Goal: Task Accomplishment & Management: Manage account settings

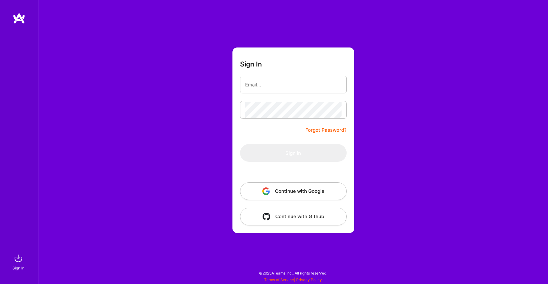
click at [410, 78] on div "Sign In Forgot Password? Sign In Continue with Google Continue with Github" at bounding box center [293, 142] width 510 height 284
click at [304, 79] on input "email" at bounding box center [293, 85] width 96 height 16
type input "[PERSON_NAME][DOMAIN_NAME][EMAIL_ADDRESS][DOMAIN_NAME]"
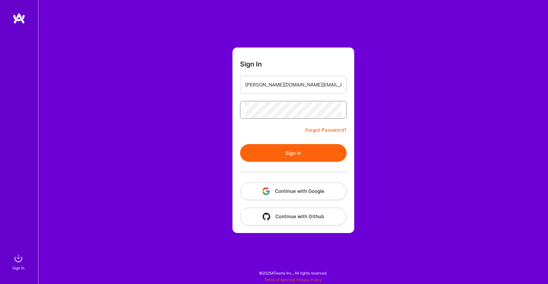
click at [293, 165] on div at bounding box center [293, 172] width 107 height 21
click at [302, 154] on button "Sign In" at bounding box center [293, 153] width 107 height 18
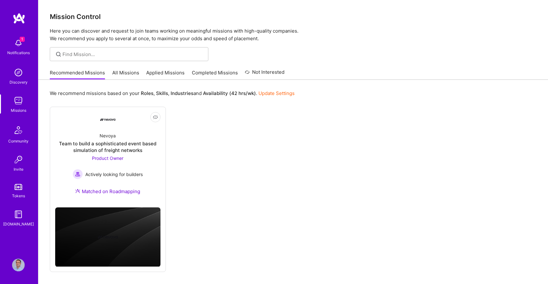
click at [22, 48] on img at bounding box center [18, 43] width 13 height 13
click at [19, 73] on img at bounding box center [18, 72] width 13 height 13
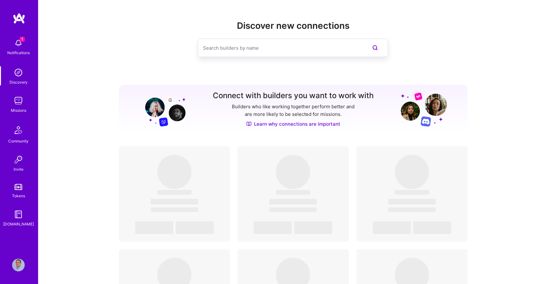
click at [18, 102] on img at bounding box center [18, 100] width 13 height 13
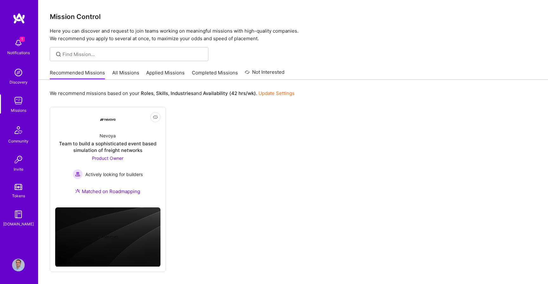
click at [173, 74] on link "Applied Missions" at bounding box center [165, 74] width 38 height 10
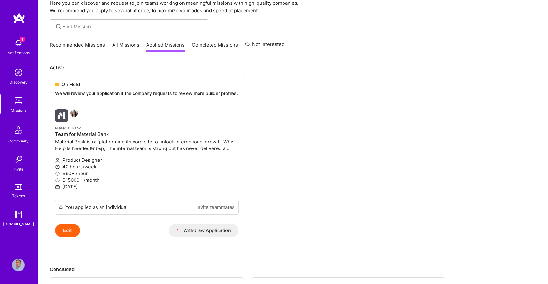
scroll to position [27, 0]
click at [123, 46] on link "All Missions" at bounding box center [125, 48] width 27 height 10
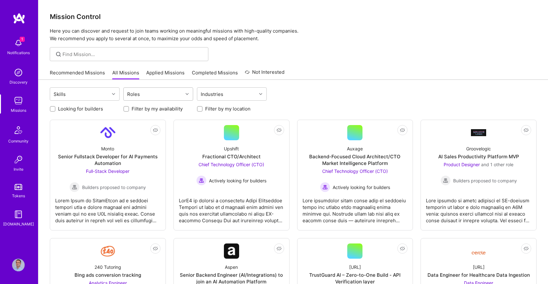
click at [145, 94] on div "Roles" at bounding box center [153, 94] width 59 height 13
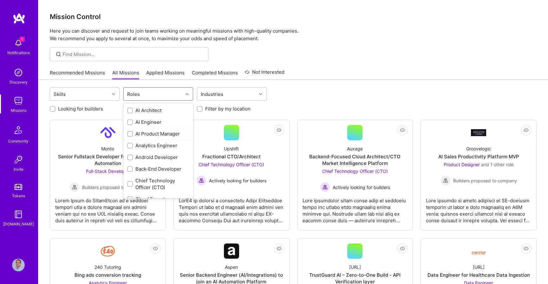
click at [151, 137] on div "AI Product Manager" at bounding box center [158, 134] width 62 height 7
checkbox input "true"
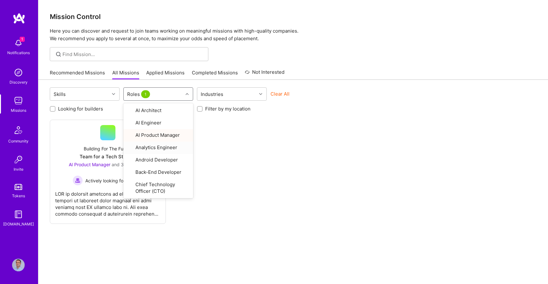
click at [306, 192] on div "Not Interested Building For The Future Team for a Tech Startup AI Product Manag…" at bounding box center [293, 172] width 487 height 104
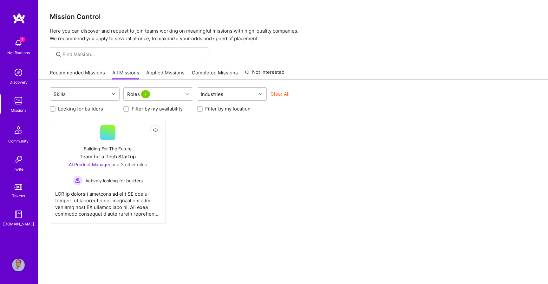
click at [23, 45] on img at bounding box center [18, 43] width 13 height 13
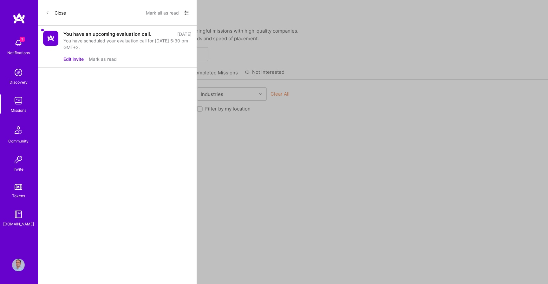
click at [107, 61] on button "Mark as read" at bounding box center [103, 59] width 28 height 7
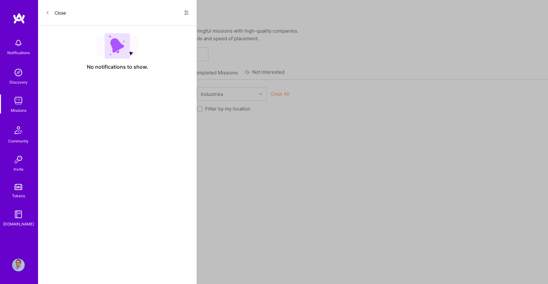
click at [339, 216] on div "Notifications Discovery Missions Community Invite Tokens [DOMAIN_NAME] Profile …" at bounding box center [274, 152] width 548 height 304
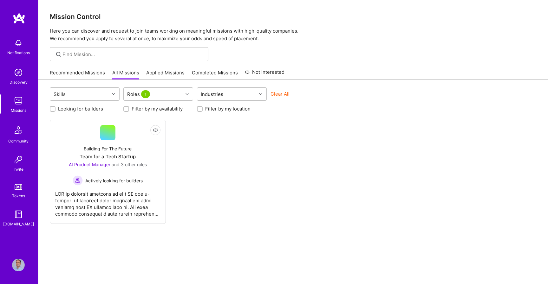
click at [19, 17] on img at bounding box center [19, 18] width 13 height 11
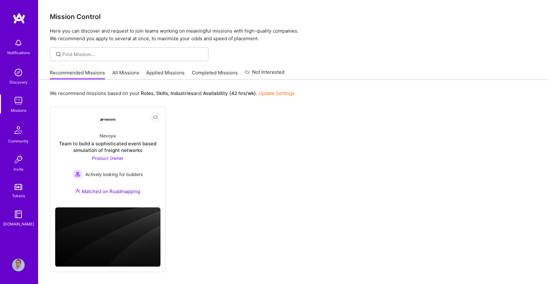
click at [21, 260] on img at bounding box center [18, 265] width 13 height 13
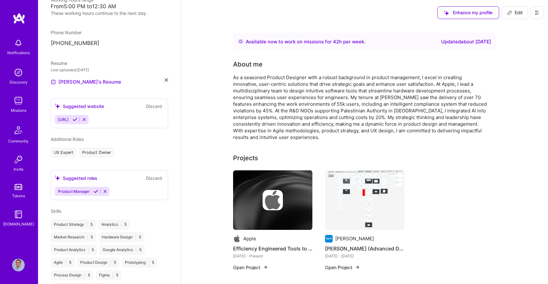
scroll to position [154, 0]
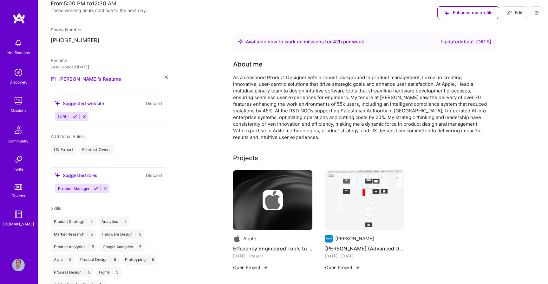
click at [150, 105] on button "Discard" at bounding box center [154, 103] width 20 height 7
click at [155, 103] on button "Discard" at bounding box center [154, 103] width 20 height 7
click at [153, 104] on button "Discard" at bounding box center [154, 103] width 20 height 7
click at [154, 104] on button "Discard" at bounding box center [154, 103] width 20 height 7
click at [87, 117] on icon at bounding box center [84, 116] width 5 height 5
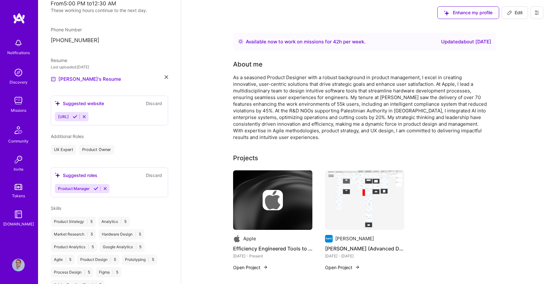
click at [87, 117] on icon at bounding box center [84, 116] width 5 height 5
click at [153, 106] on button "Discard" at bounding box center [154, 103] width 20 height 7
click at [154, 176] on button "Discard" at bounding box center [154, 175] width 20 height 7
click at [153, 103] on button "Discard" at bounding box center [154, 103] width 20 height 7
click at [95, 189] on icon at bounding box center [96, 188] width 5 height 5
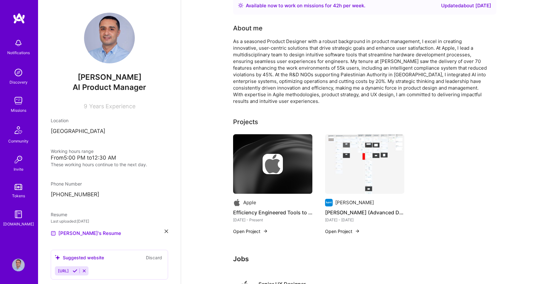
scroll to position [0, 0]
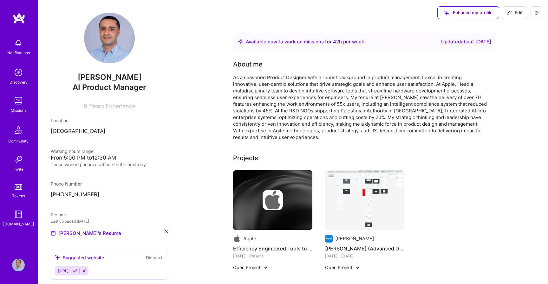
click at [298, 44] on div "Available now to work on missions for 42 h per week ." at bounding box center [306, 42] width 120 height 8
click at [301, 101] on div "As a seasoned Product Designer with a robust background in product management, …" at bounding box center [360, 107] width 254 height 67
